Goal: Task Accomplishment & Management: Complete application form

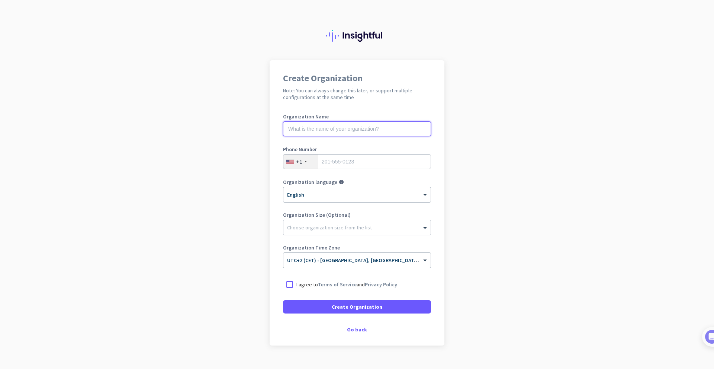
click at [386, 128] on input "text" at bounding box center [357, 128] width 148 height 15
type input "mercor"
click at [307, 161] on div "+1" at bounding box center [301, 161] width 35 height 14
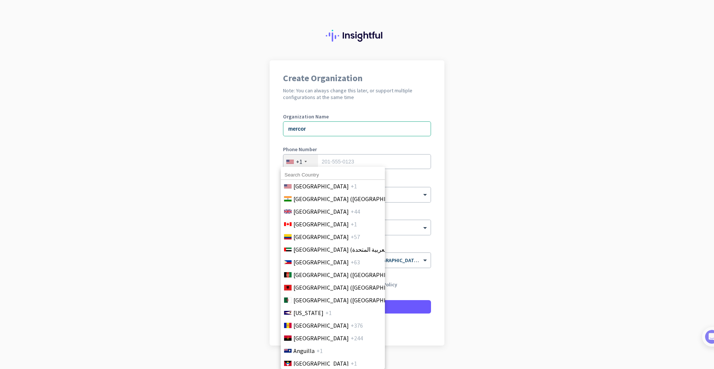
click at [303, 162] on div at bounding box center [357, 184] width 714 height 369
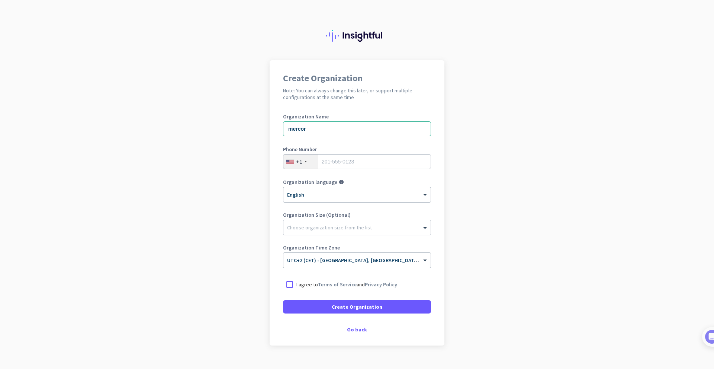
click at [305, 162] on div at bounding box center [306, 161] width 2 height 1
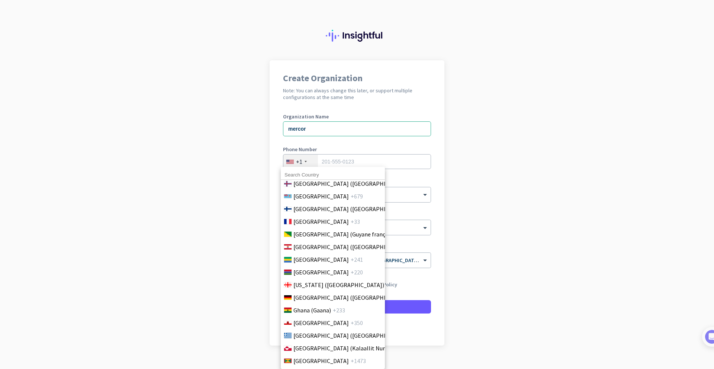
scroll to position [970, 0]
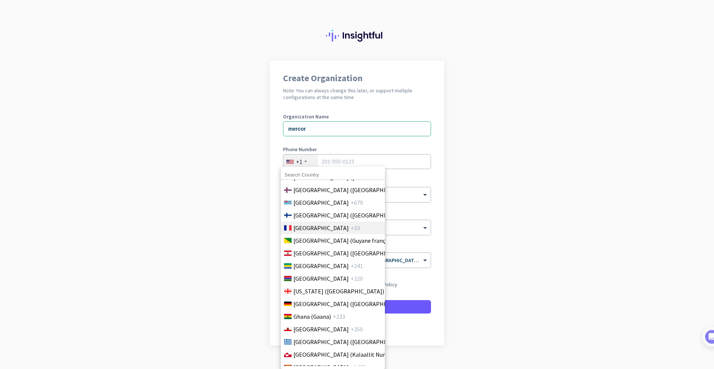
click at [351, 230] on span "+33" at bounding box center [355, 227] width 9 height 9
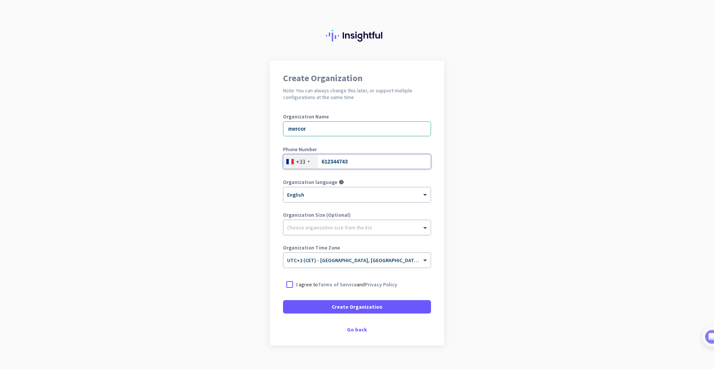
type input "612344743"
click at [326, 227] on div at bounding box center [357, 225] width 147 height 7
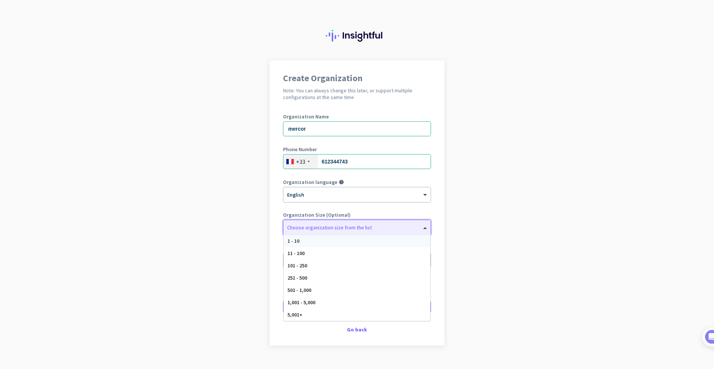
click at [326, 227] on div at bounding box center [357, 225] width 147 height 7
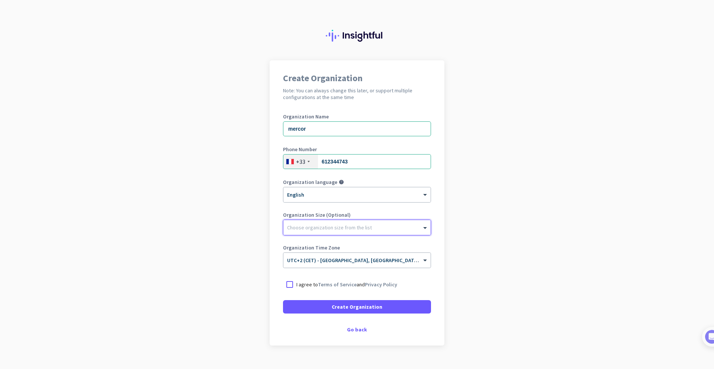
click at [326, 227] on div at bounding box center [357, 225] width 147 height 7
click at [285, 283] on div at bounding box center [289, 284] width 13 height 13
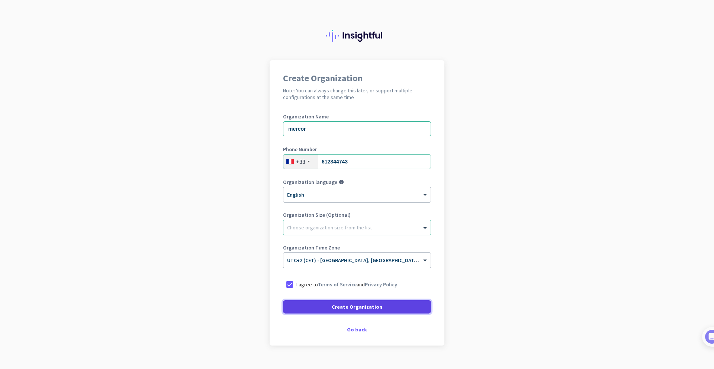
click at [311, 308] on span at bounding box center [357, 307] width 148 height 18
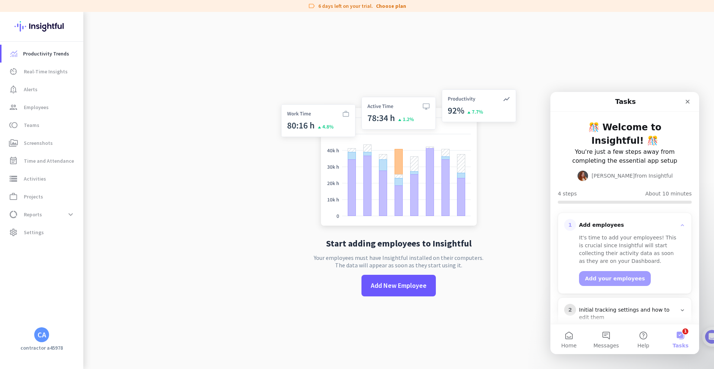
scroll to position [71, 0]
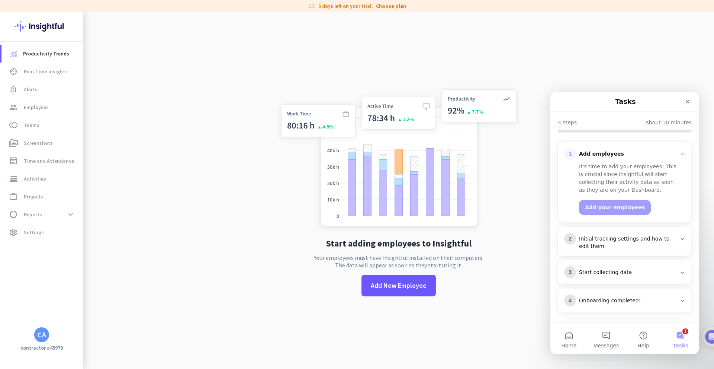
click at [175, 226] on app-no-employees "Start adding employees to Insightful Your employees must have Insightful instal…" at bounding box center [398, 196] width 631 height 369
